Goal: Task Accomplishment & Management: Manage account settings

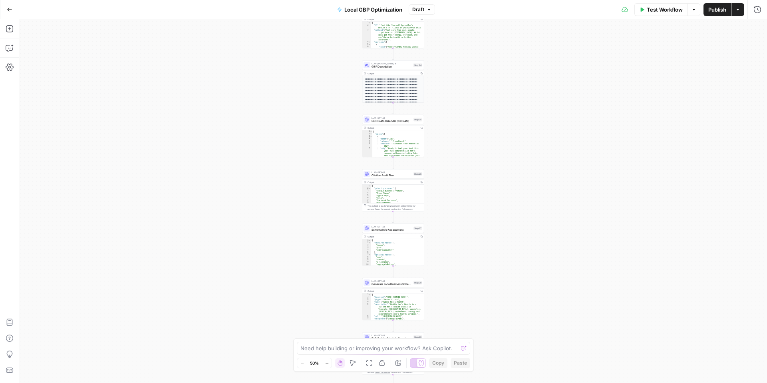
click at [192, 140] on div "Workflow Set Inputs Inputs LLM · GPT-4.1 GBP Category Recommendations Step 21 O…" at bounding box center [393, 201] width 748 height 364
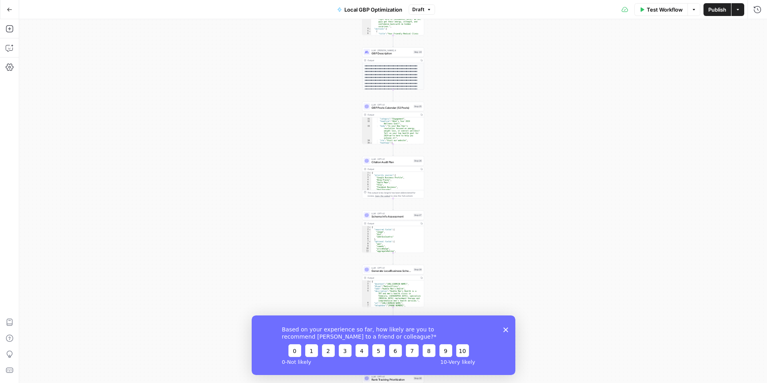
scroll to position [1, 0]
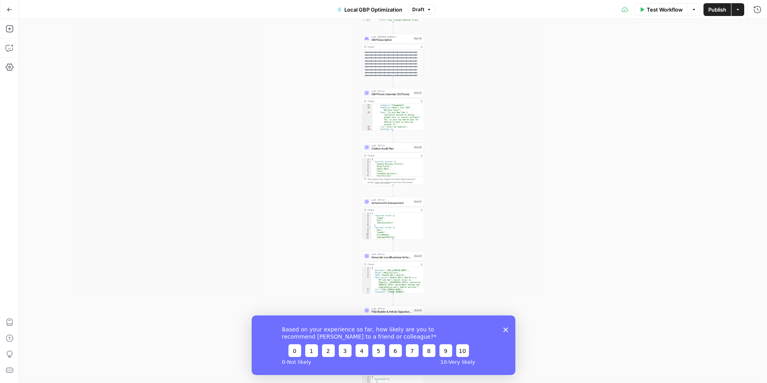
click at [506, 330] on polygon "Close survey" at bounding box center [506, 329] width 5 height 5
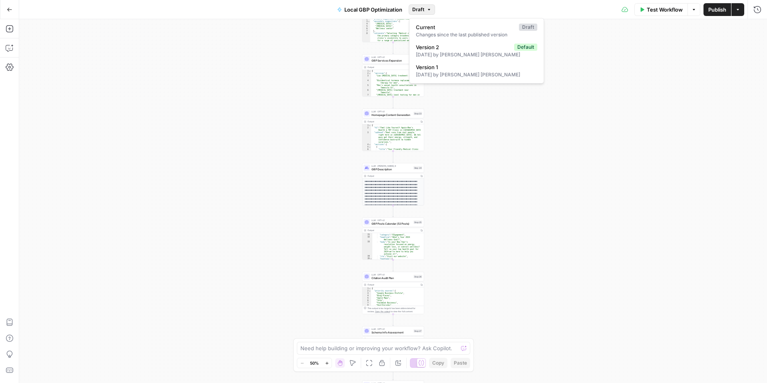
click at [421, 10] on span "Draft" at bounding box center [418, 9] width 12 height 7
click at [434, 47] on span "Version 2" at bounding box center [463, 47] width 95 height 8
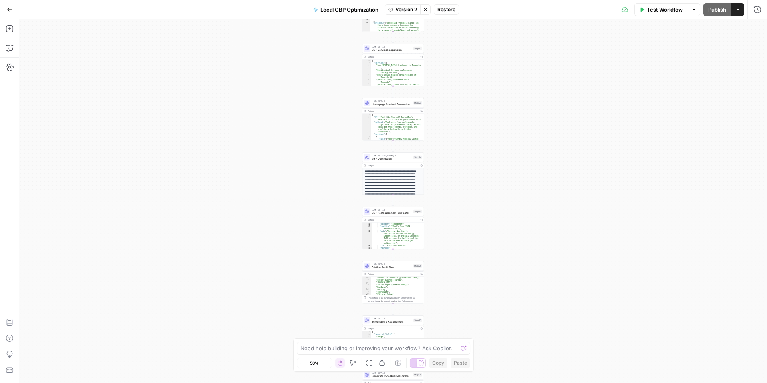
scroll to position [58, 0]
click at [513, 263] on div "Workflow Set Inputs Inputs LLM · GPT-4.1 GBP Category Recommendations Step 21 O…" at bounding box center [393, 201] width 748 height 364
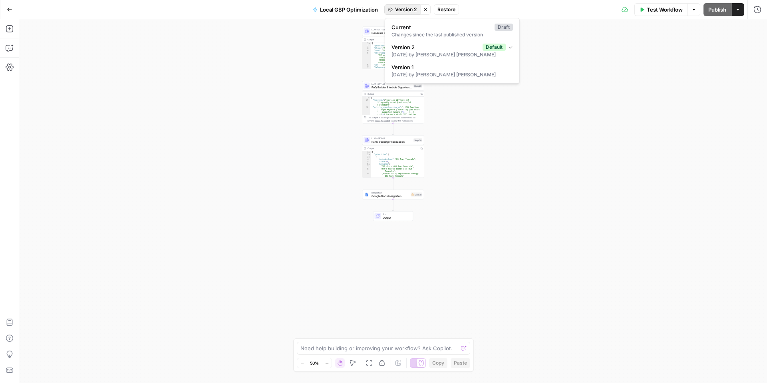
click at [395, 9] on button "Version 2" at bounding box center [402, 9] width 36 height 10
click at [411, 28] on span "Current" at bounding box center [442, 27] width 100 height 8
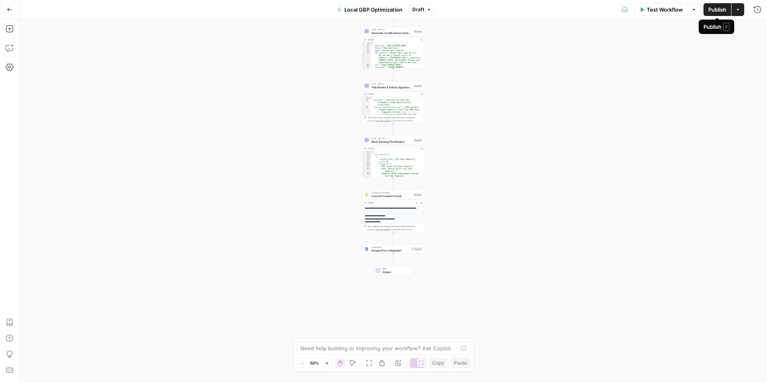
click at [712, 12] on span "Publish" at bounding box center [717, 10] width 18 height 8
click at [214, 115] on div "Workflow Set Inputs Inputs LLM · GPT-4.1 GBP Category Recommendations Step 21 O…" at bounding box center [393, 201] width 748 height 364
